Goal: Transaction & Acquisition: Purchase product/service

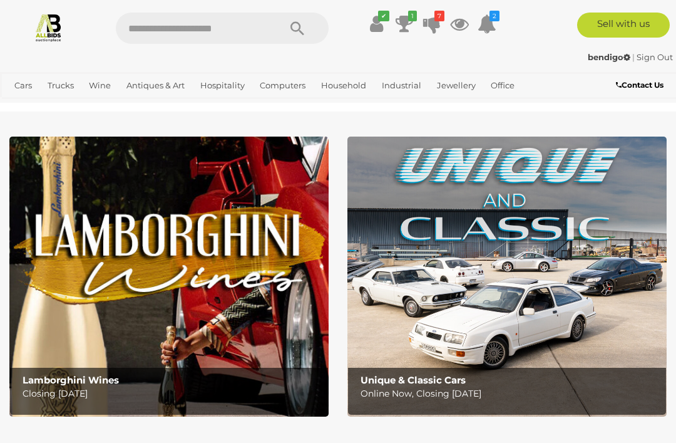
click at [433, 21] on icon at bounding box center [432, 24] width 18 height 23
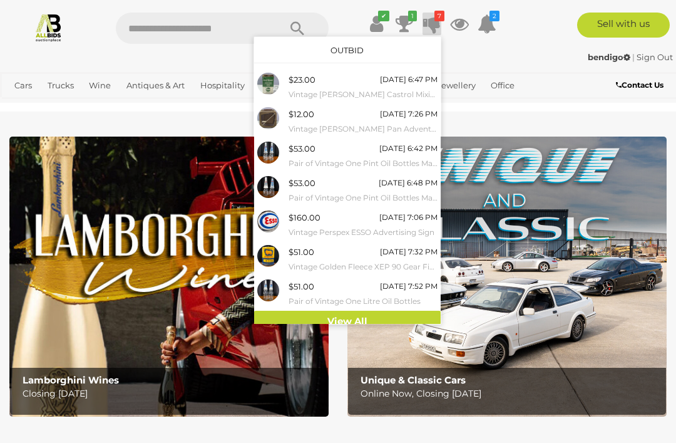
click at [359, 313] on link "View All" at bounding box center [347, 321] width 187 height 22
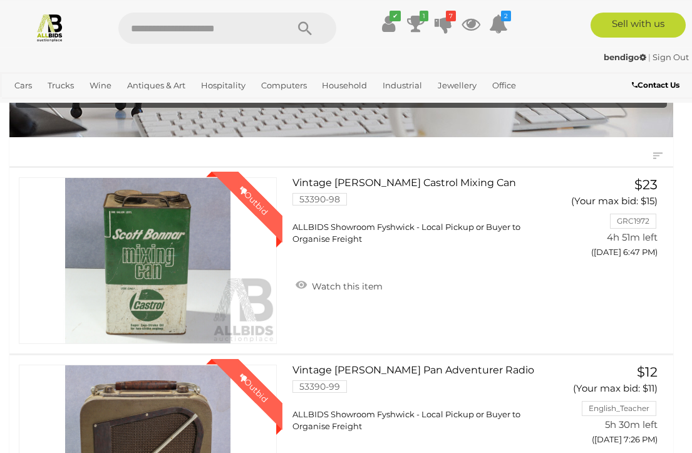
scroll to position [100, 0]
click at [597, 275] on button "GO TO BID PAGE" at bounding box center [616, 277] width 109 height 27
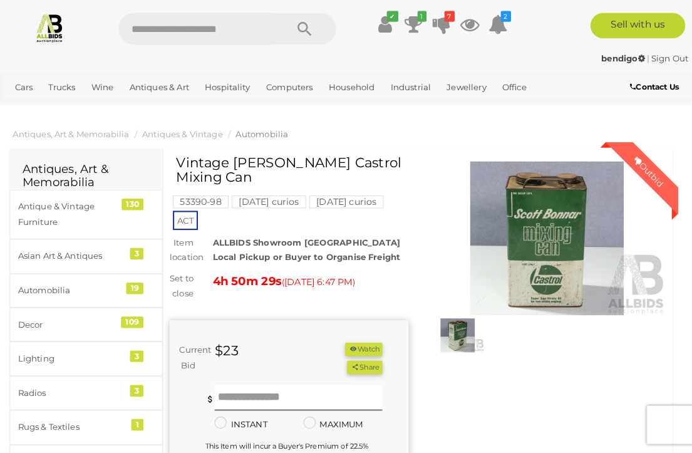
scroll to position [2, 0]
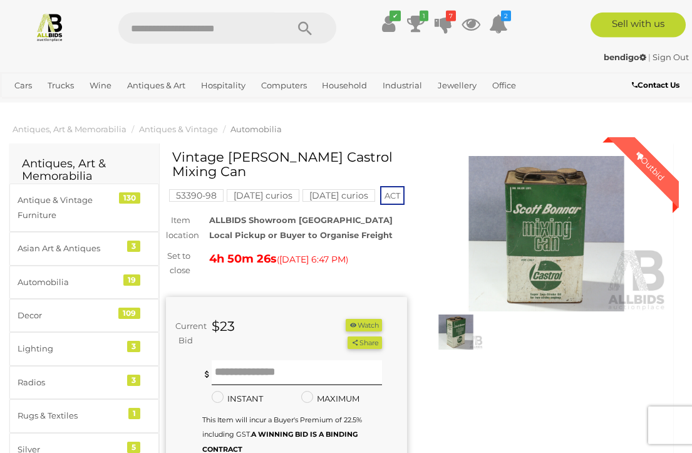
click at [548, 247] on img at bounding box center [546, 233] width 241 height 155
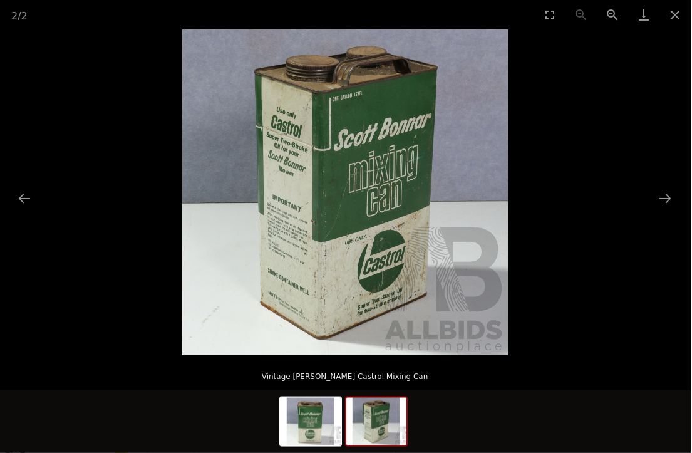
scroll to position [1, 11]
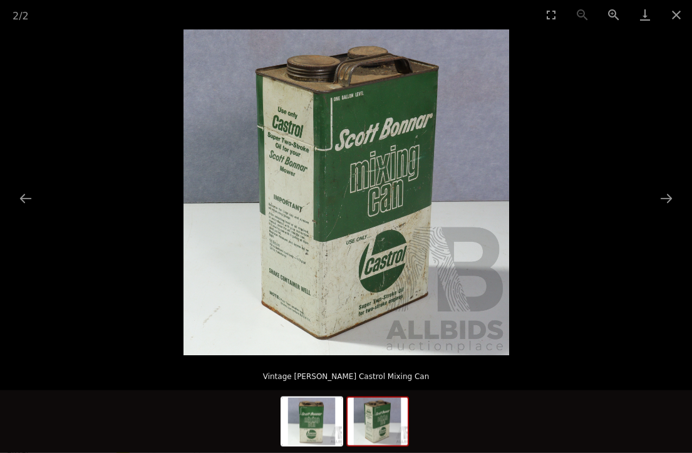
scroll to position [1, 11]
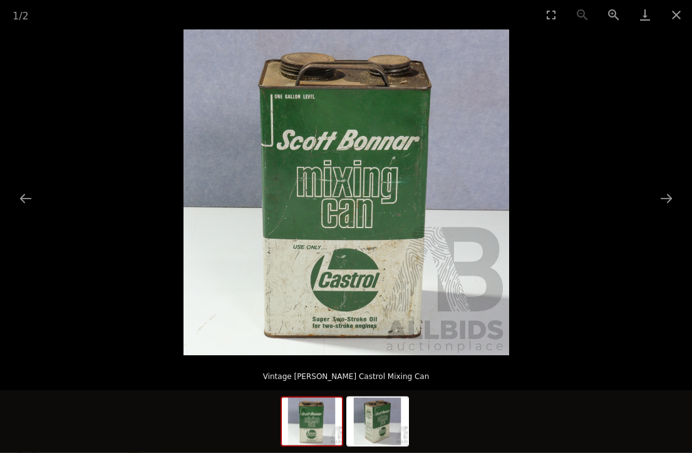
scroll to position [1, 0]
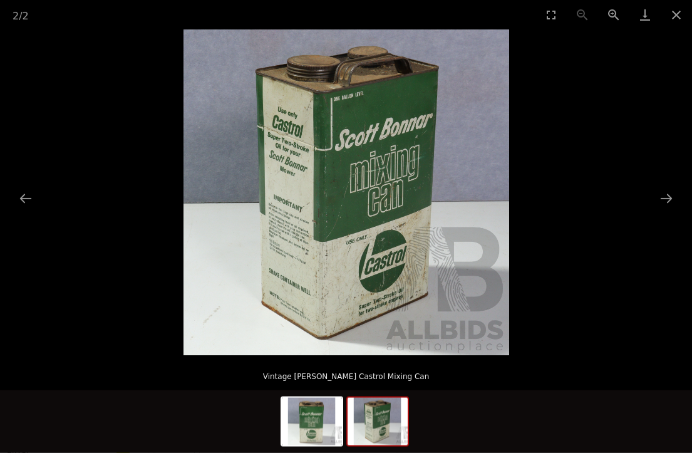
scroll to position [1, 11]
click at [673, 13] on button "Close gallery" at bounding box center [675, 14] width 31 height 29
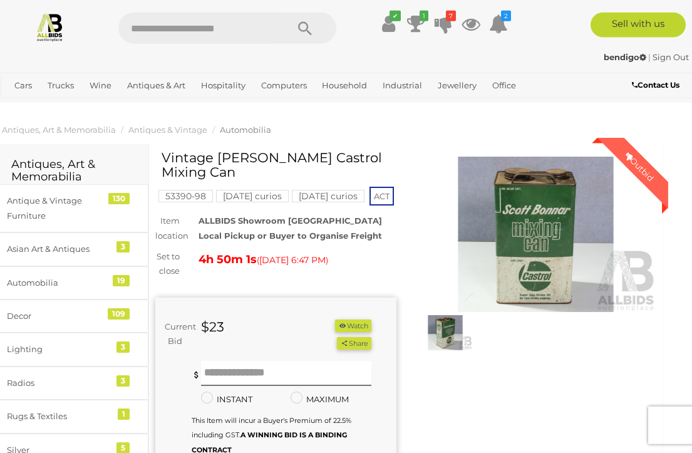
scroll to position [2, 11]
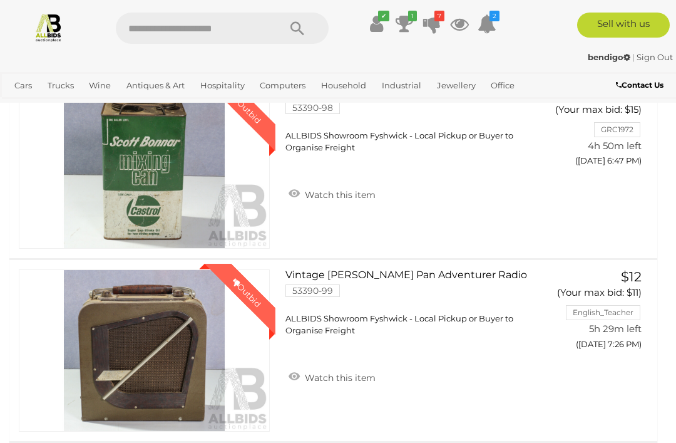
scroll to position [261, 0]
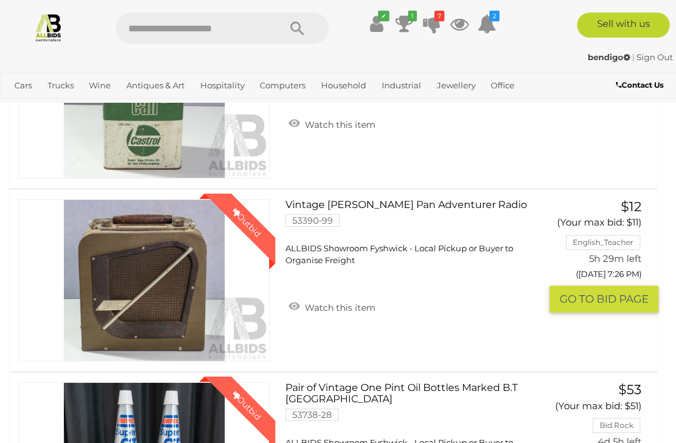
click at [566, 296] on button "GO TO BID PAGE" at bounding box center [604, 298] width 109 height 27
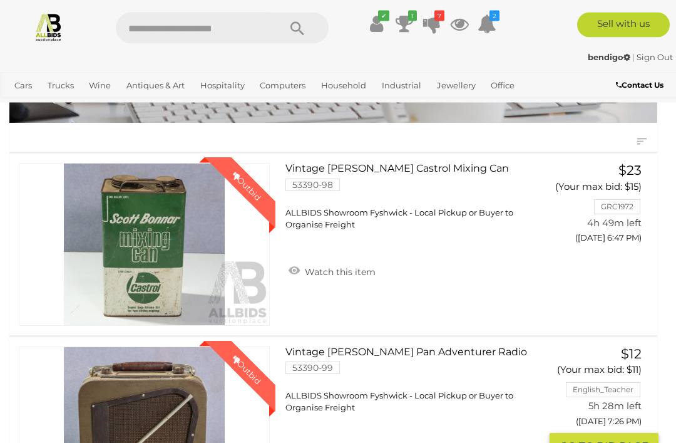
scroll to position [108, 0]
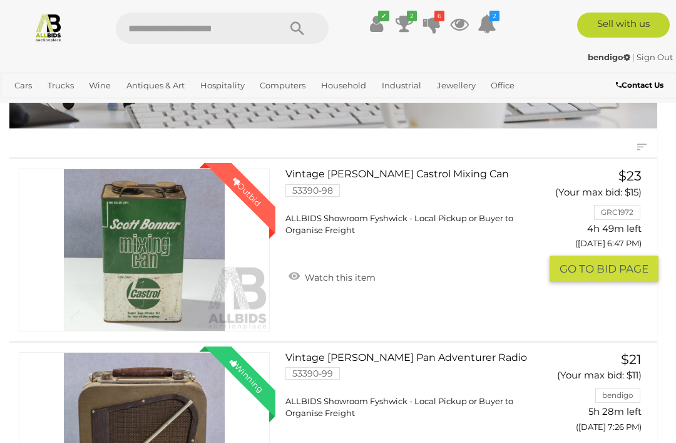
click at [593, 264] on button "GO TO BID PAGE" at bounding box center [604, 268] width 109 height 27
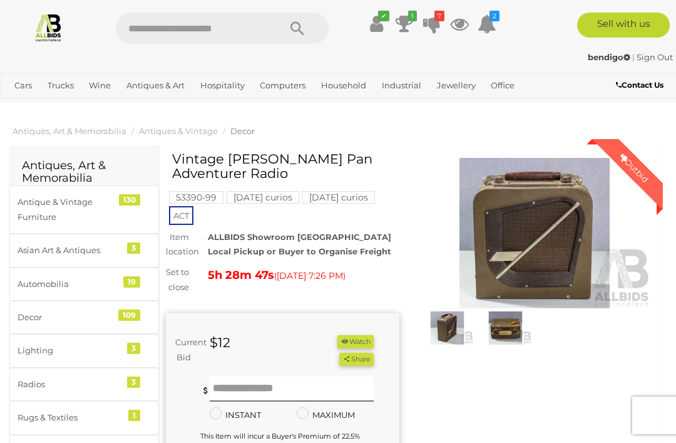
click at [529, 225] on img at bounding box center [534, 233] width 233 height 150
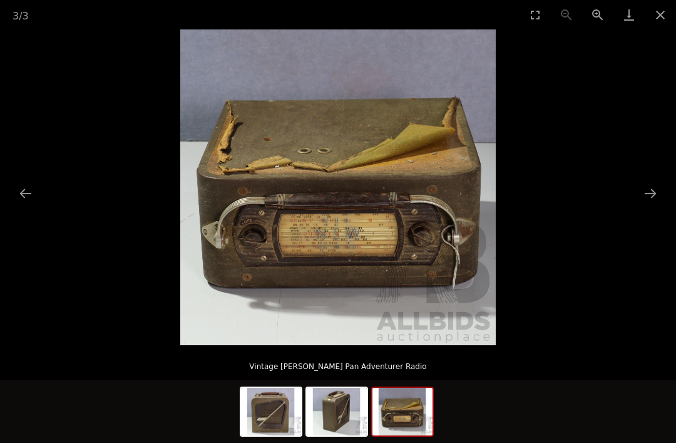
click at [657, 19] on button "Close gallery" at bounding box center [660, 14] width 31 height 29
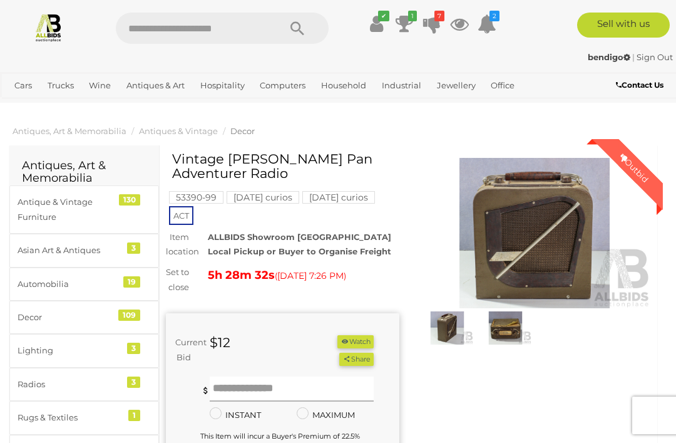
click at [289, 385] on input "text" at bounding box center [292, 388] width 164 height 25
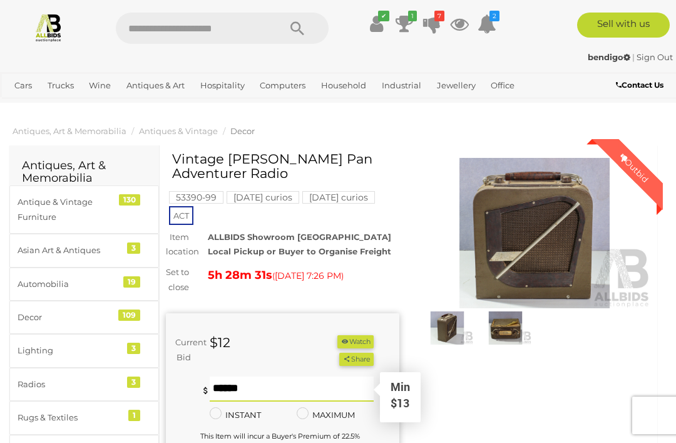
scroll to position [36, 0]
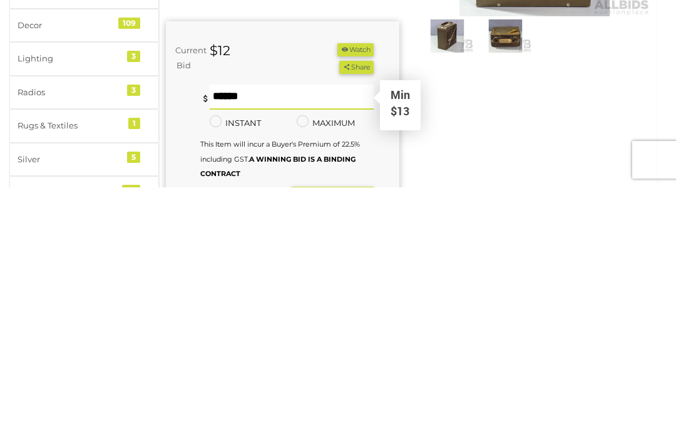
type input "**"
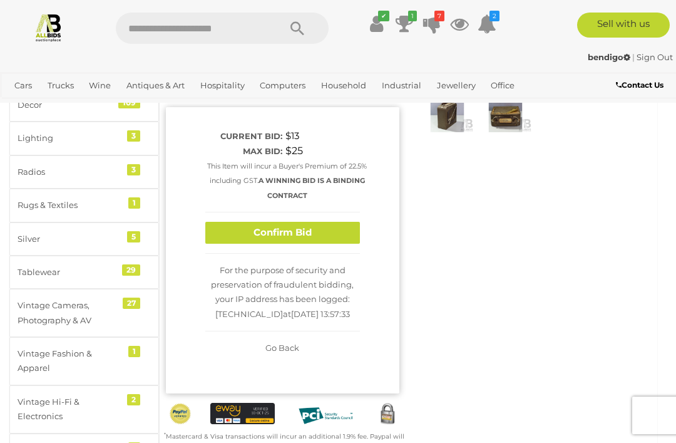
scroll to position [213, 0]
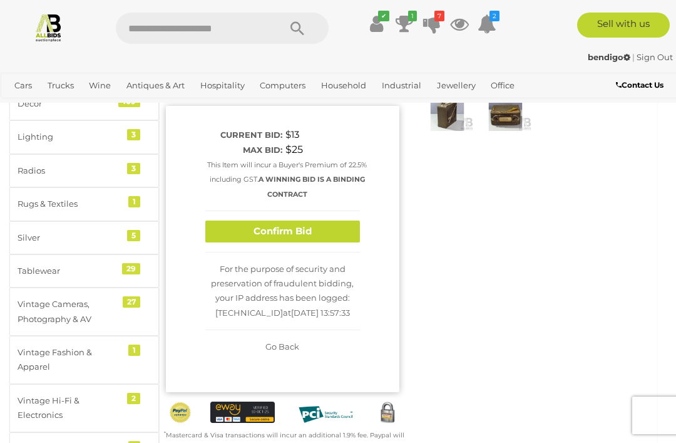
click at [304, 232] on button "Confirm Bid" at bounding box center [282, 231] width 155 height 22
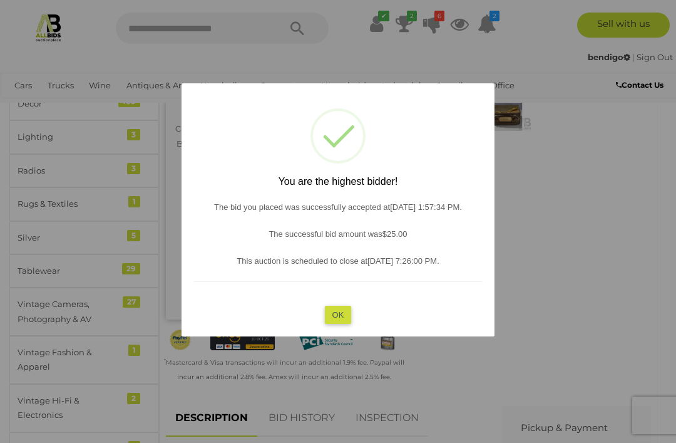
click at [341, 323] on button "OK" at bounding box center [338, 314] width 27 height 18
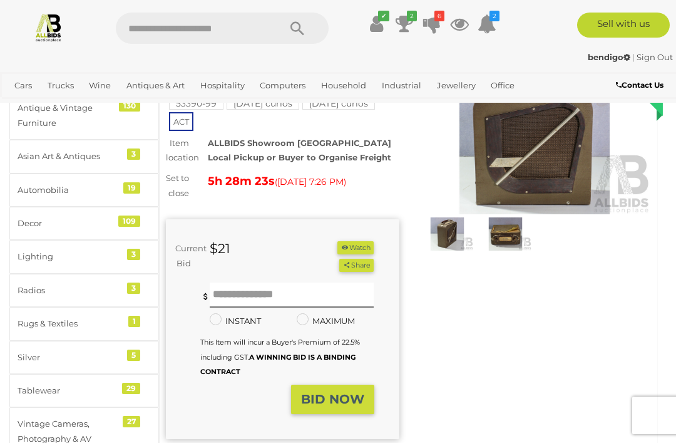
scroll to position [0, 0]
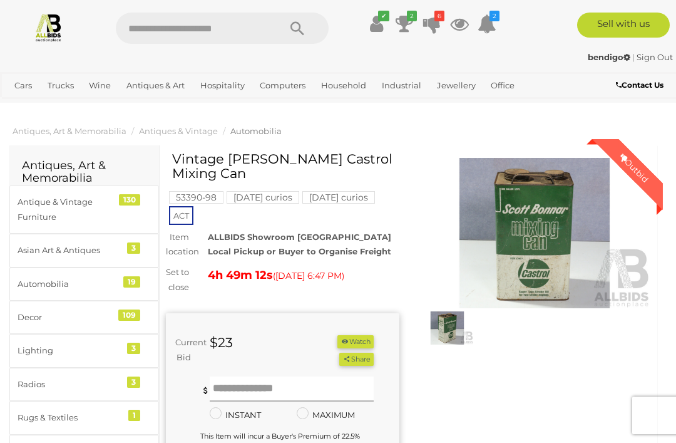
click at [279, 380] on input "text" at bounding box center [292, 388] width 164 height 25
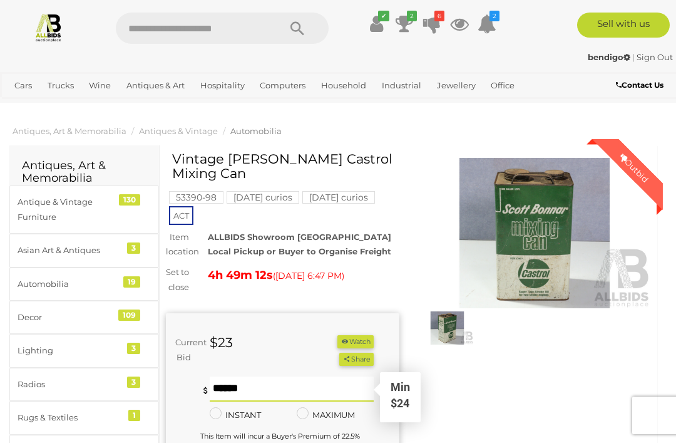
scroll to position [36, 0]
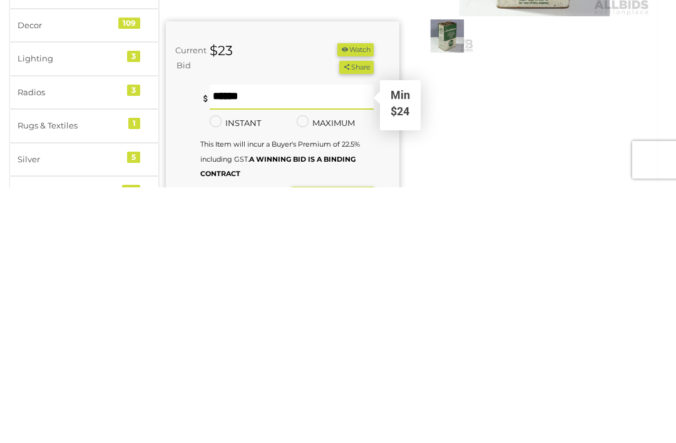
type input "**"
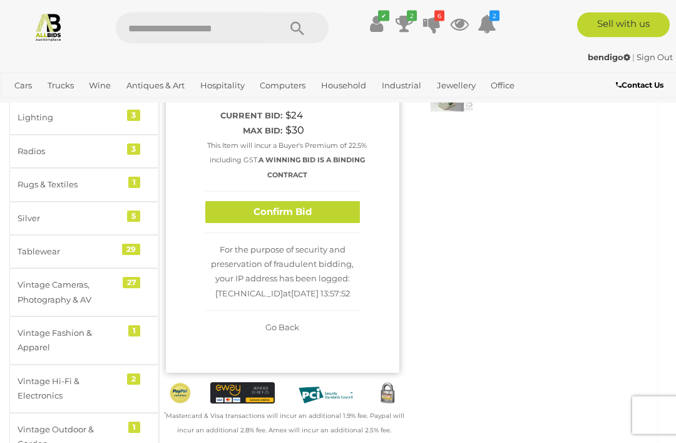
scroll to position [218, 0]
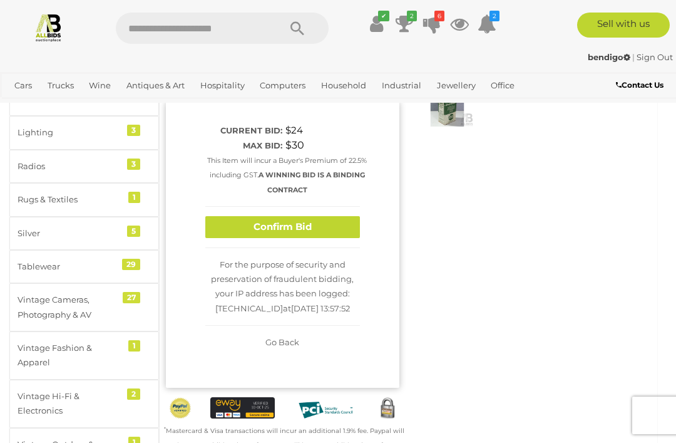
click at [305, 224] on button "Confirm Bid" at bounding box center [282, 227] width 155 height 22
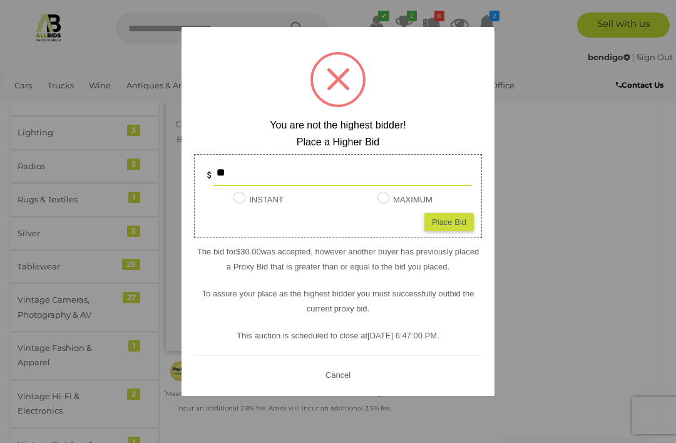
click at [532, 205] on div at bounding box center [338, 221] width 676 height 443
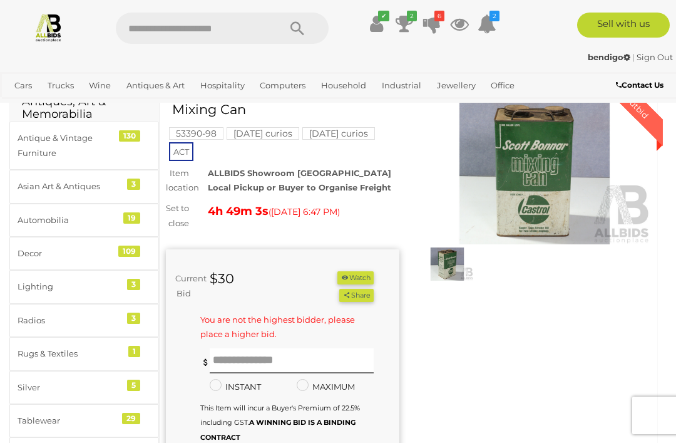
scroll to position [0, 0]
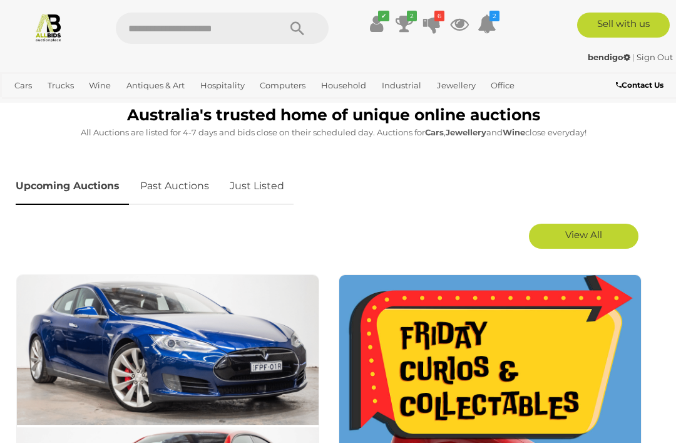
scroll to position [523, 0]
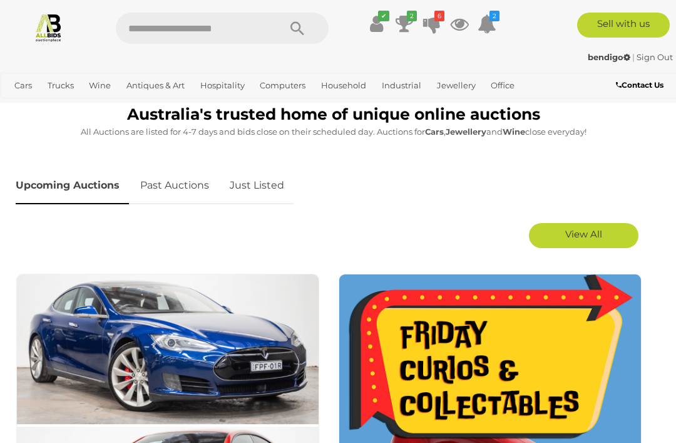
click at [578, 238] on span "View All" at bounding box center [583, 234] width 37 height 12
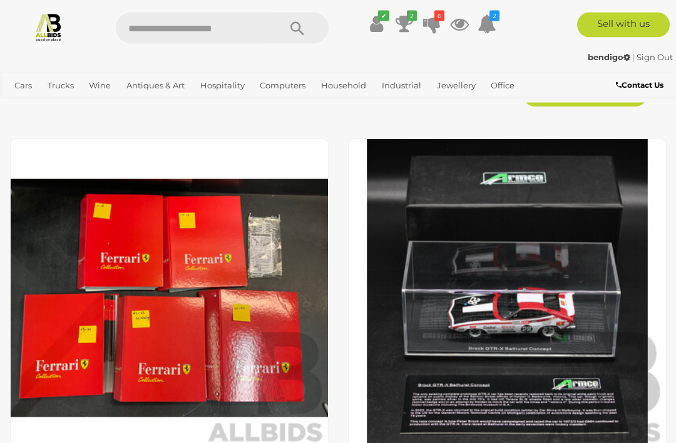
scroll to position [7415, 0]
click at [517, 302] on img at bounding box center [507, 297] width 319 height 319
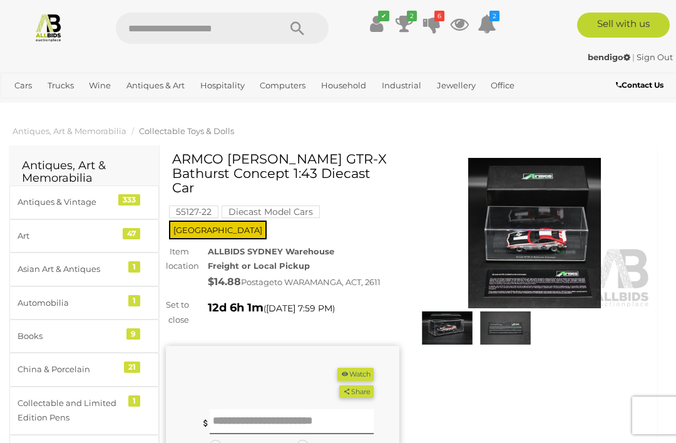
click at [274, 205] on mark "Diecast Model Cars" at bounding box center [271, 211] width 98 height 13
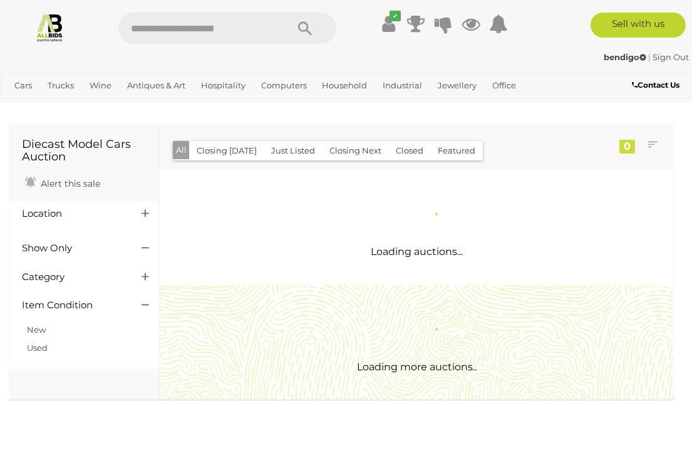
scroll to position [2, 0]
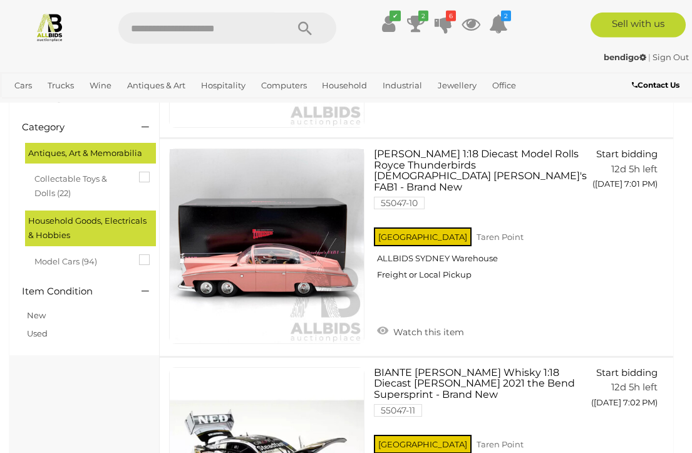
scroll to position [270, 0]
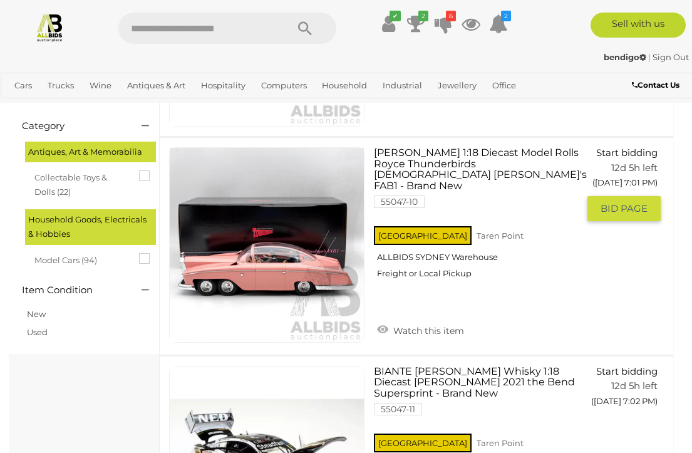
click at [622, 213] on span "BID PAGE" at bounding box center [623, 208] width 47 height 13
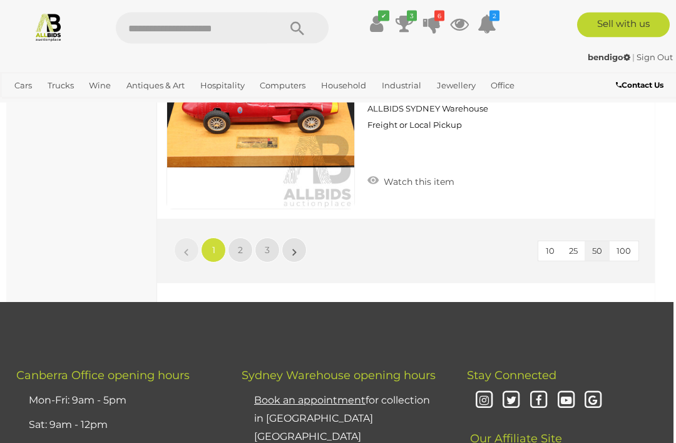
scroll to position [10442, 3]
click at [244, 237] on link "2" at bounding box center [240, 249] width 25 height 25
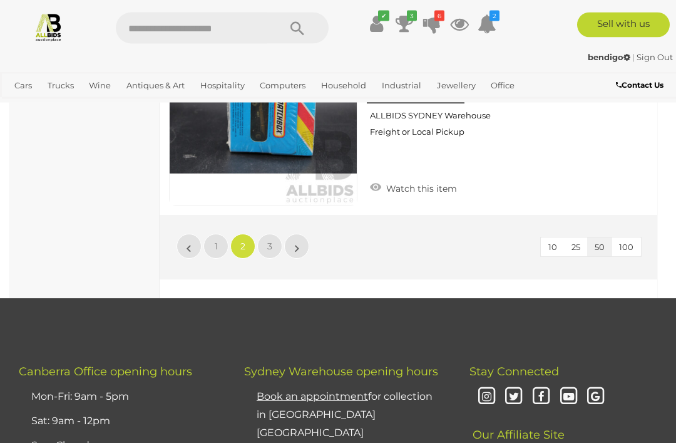
scroll to position [10474, 0]
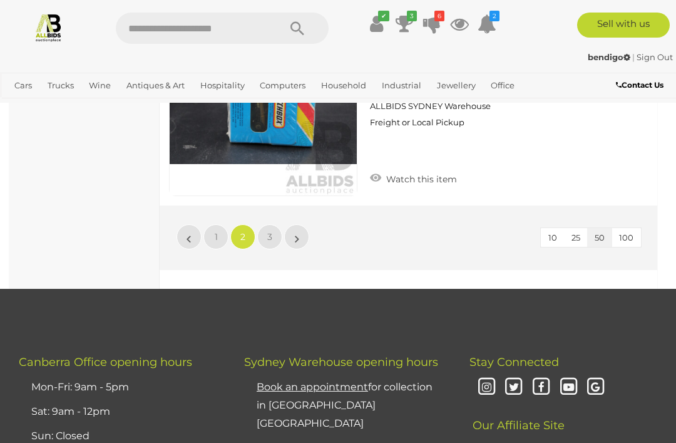
click at [271, 224] on link "3" at bounding box center [269, 236] width 25 height 25
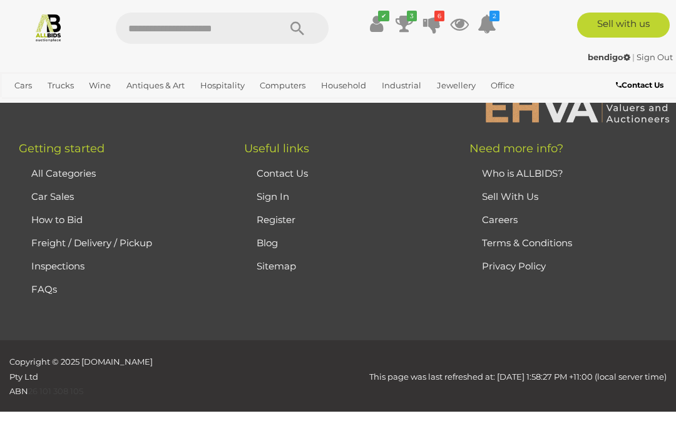
scroll to position [65, 0]
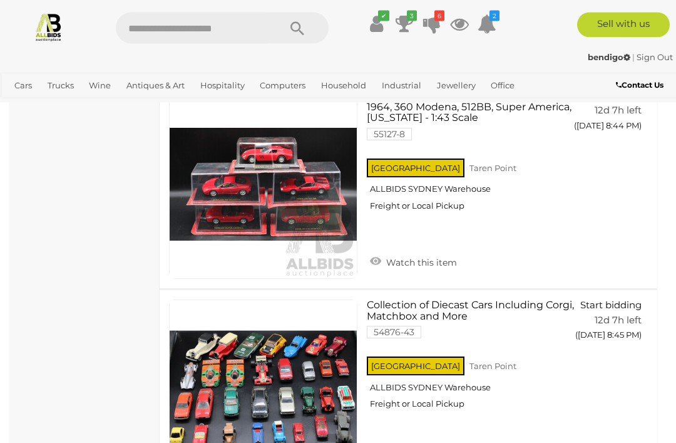
scroll to position [1214, 0]
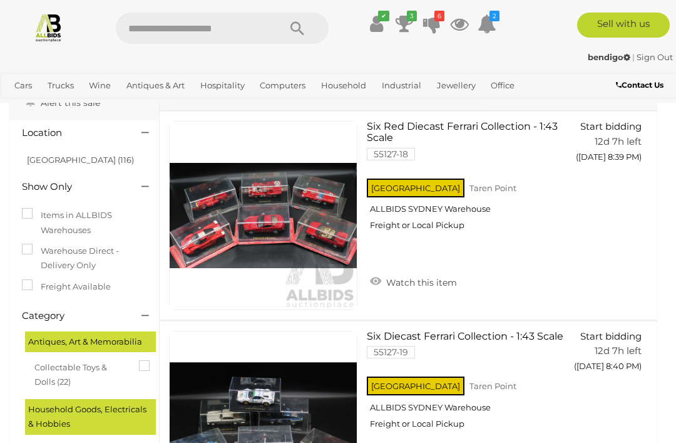
scroll to position [105, 0]
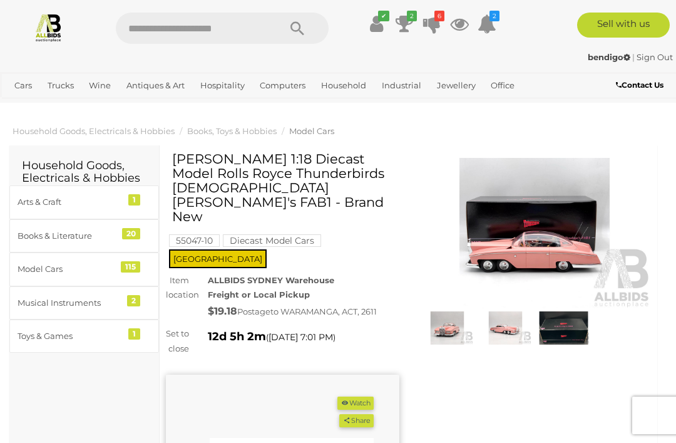
click at [282, 396] on div "(Min $1)" at bounding box center [270, 413] width 208 height 35
click at [270, 438] on input "text" at bounding box center [292, 450] width 164 height 25
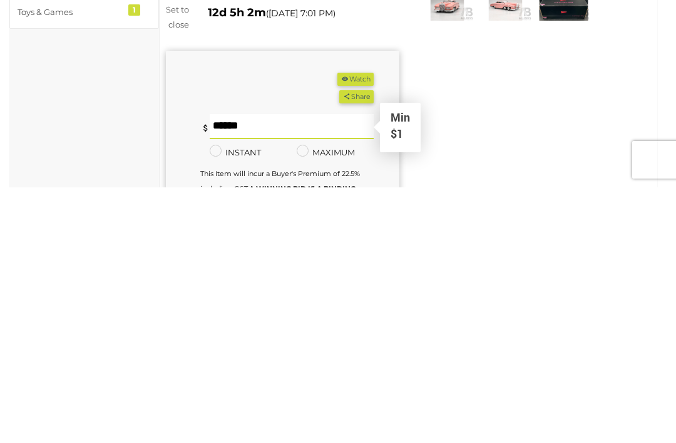
type input "**"
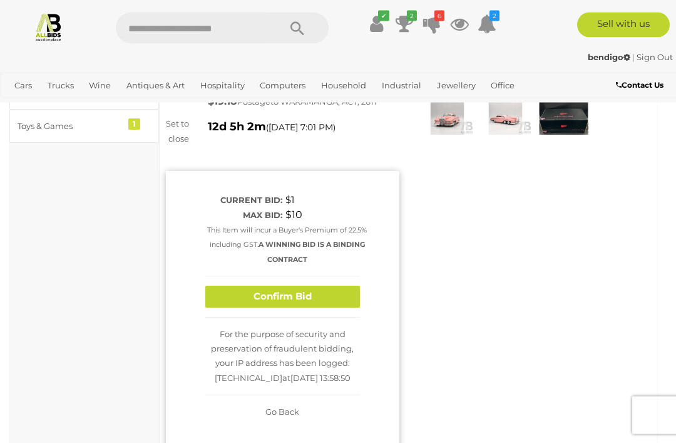
scroll to position [210, 0]
click at [307, 285] on button "Confirm Bid" at bounding box center [282, 296] width 155 height 22
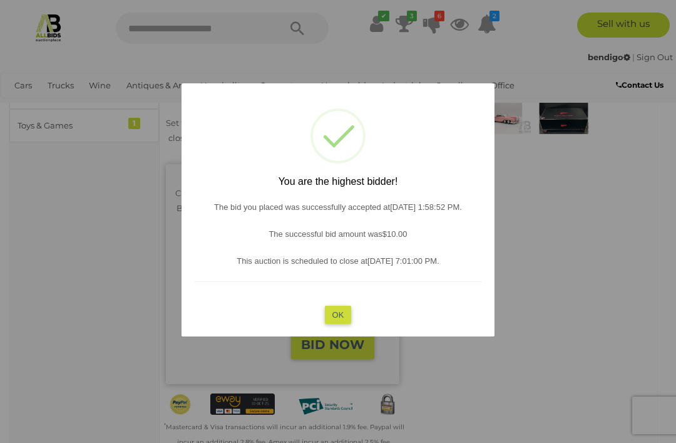
click at [344, 323] on button "OK" at bounding box center [338, 314] width 27 height 18
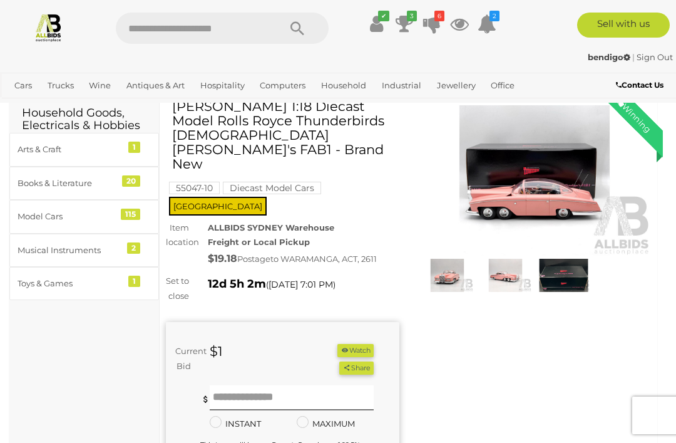
scroll to position [44, 0]
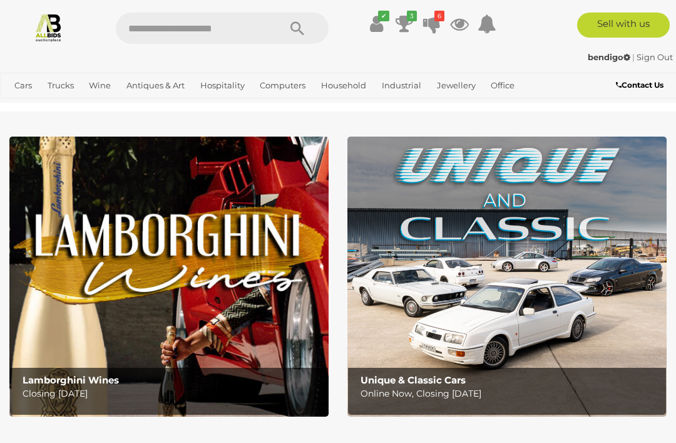
scroll to position [3139, 0]
